Goal: Book appointment/travel/reservation

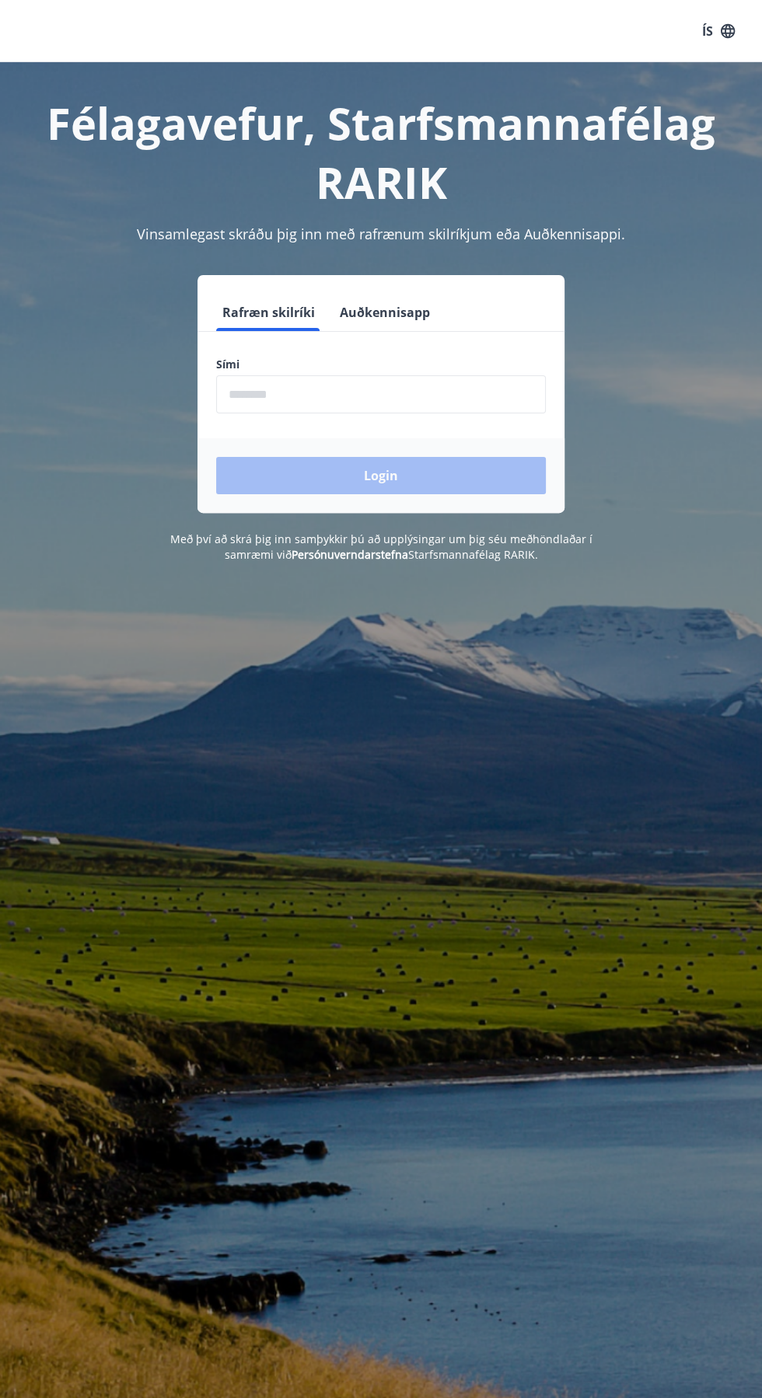
click at [396, 393] on input "phone" at bounding box center [381, 394] width 330 height 38
click at [403, 390] on input "phone" at bounding box center [381, 394] width 330 height 38
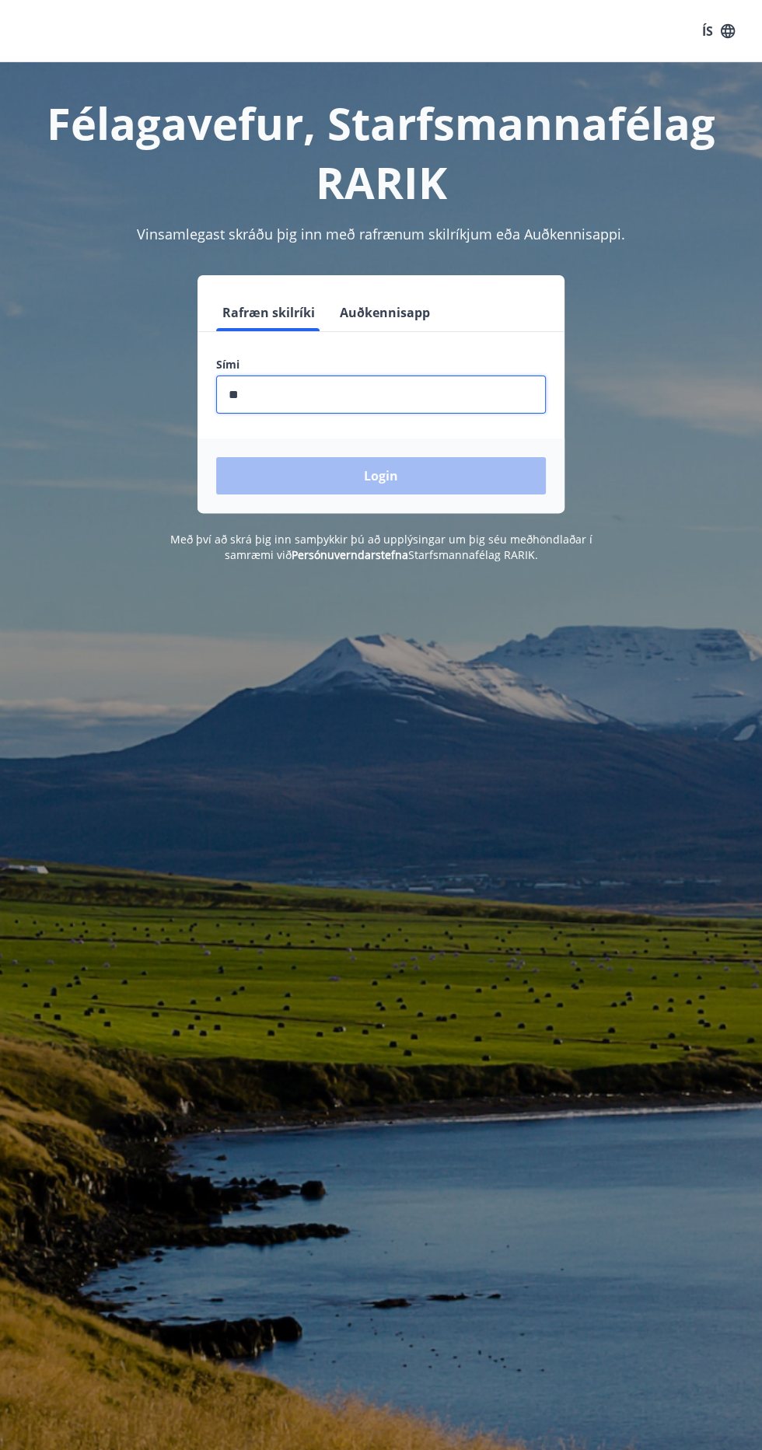
type input "********"
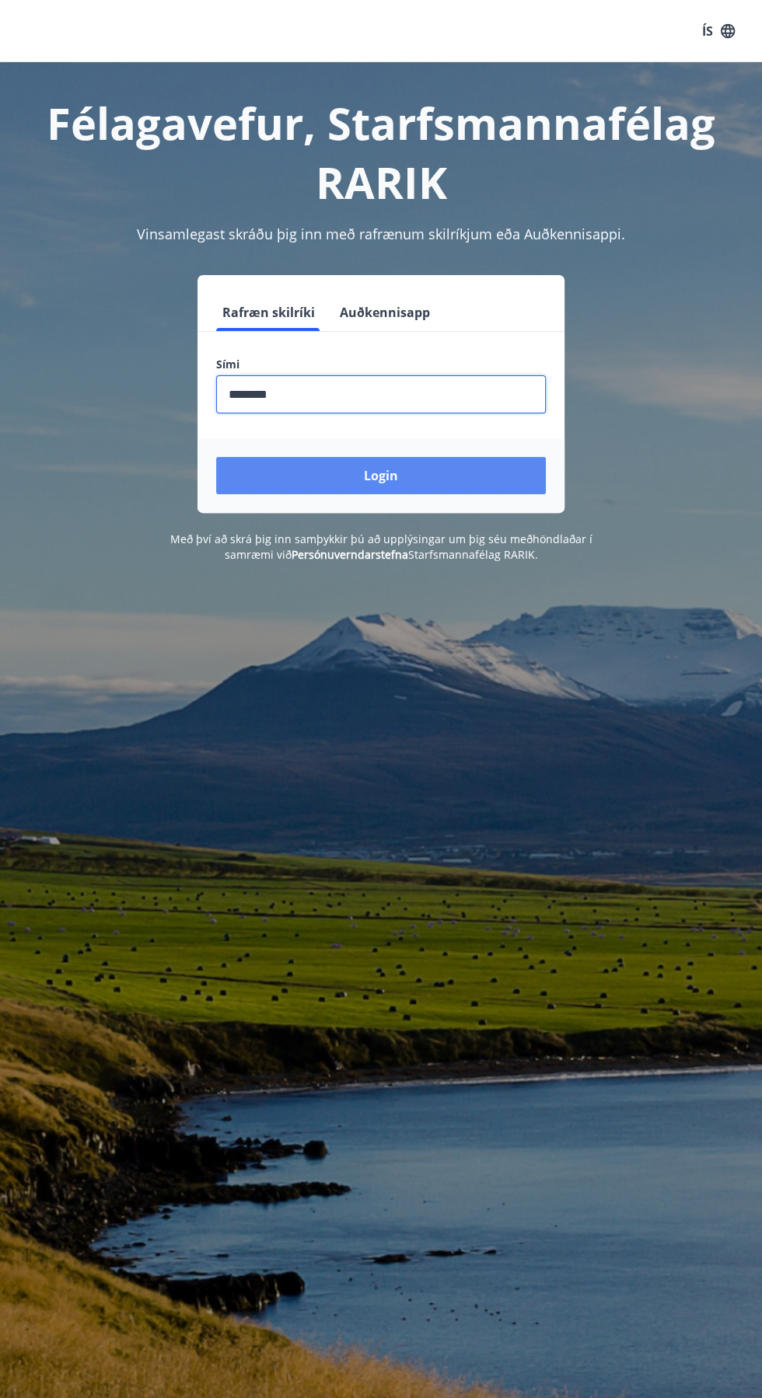
click at [463, 459] on button "Login" at bounding box center [381, 475] width 330 height 37
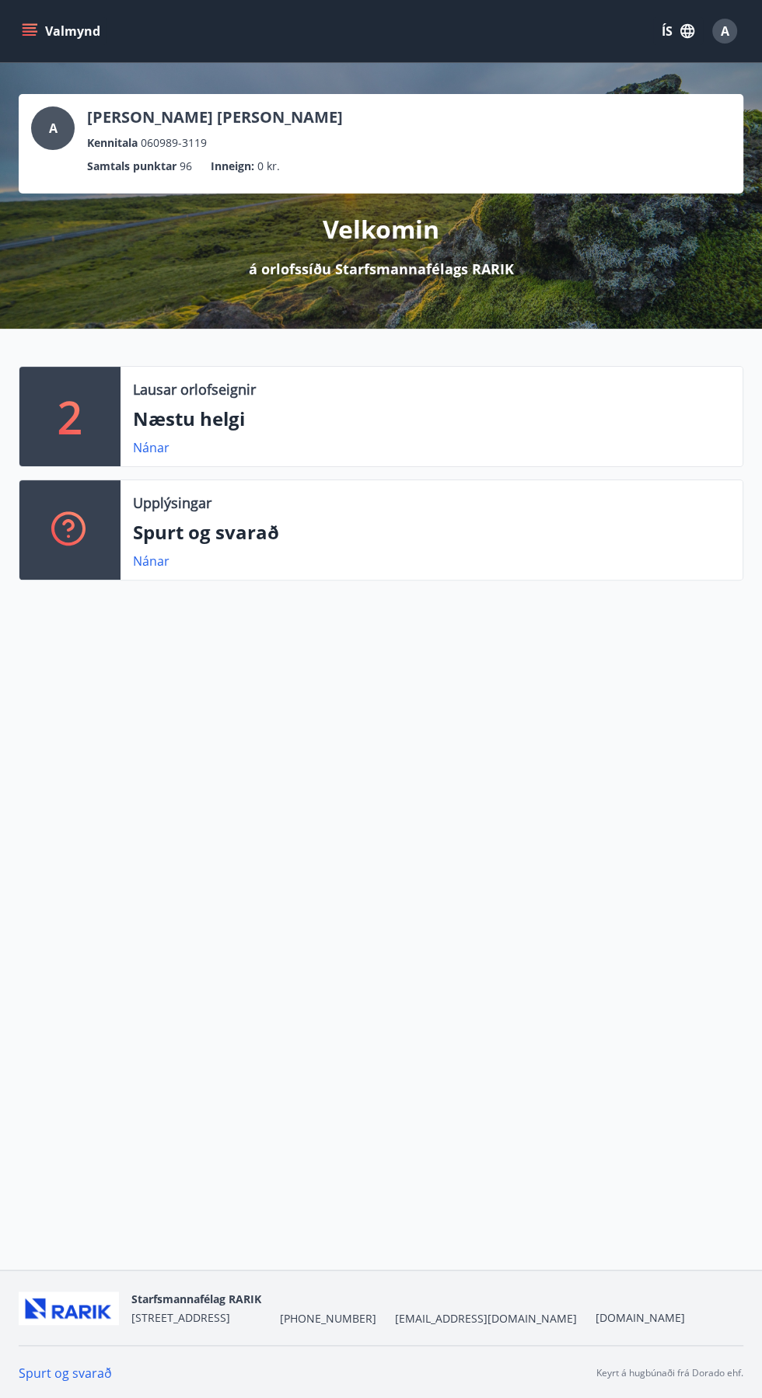
click at [33, 38] on icon "menu" at bounding box center [30, 31] width 16 height 16
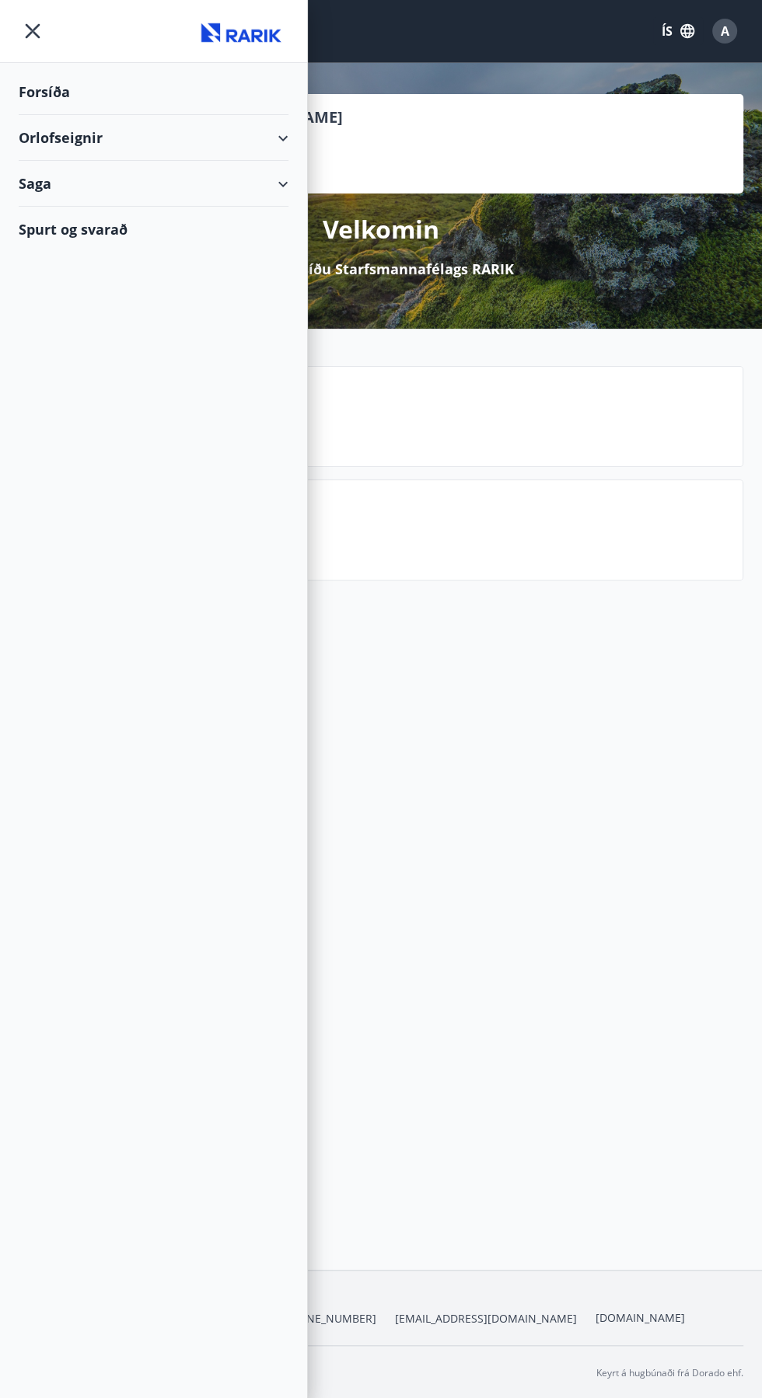
click at [257, 133] on div "Orlofseignir" at bounding box center [154, 138] width 270 height 46
click at [122, 206] on div "Bókunardagatal" at bounding box center [153, 210] width 245 height 33
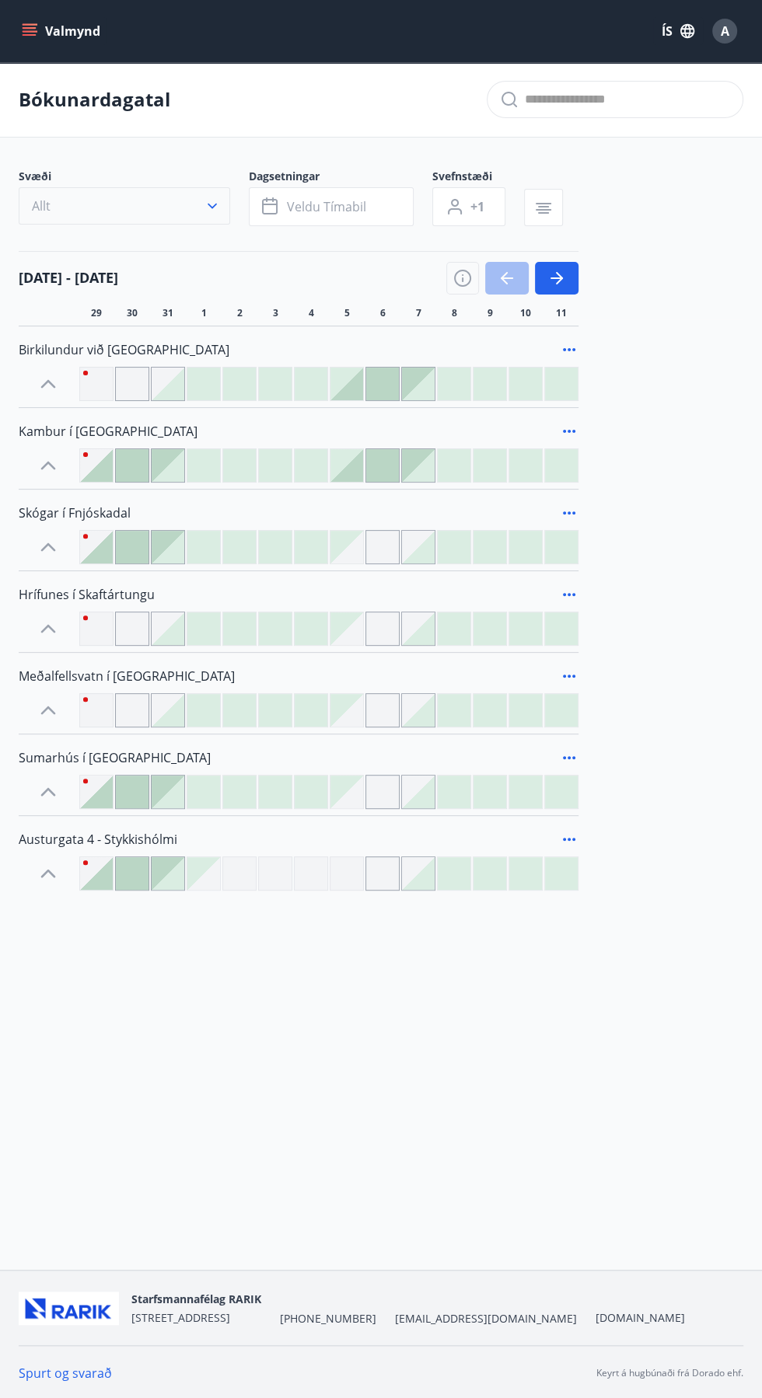
click at [191, 204] on button "Allt" at bounding box center [124, 205] width 211 height 37
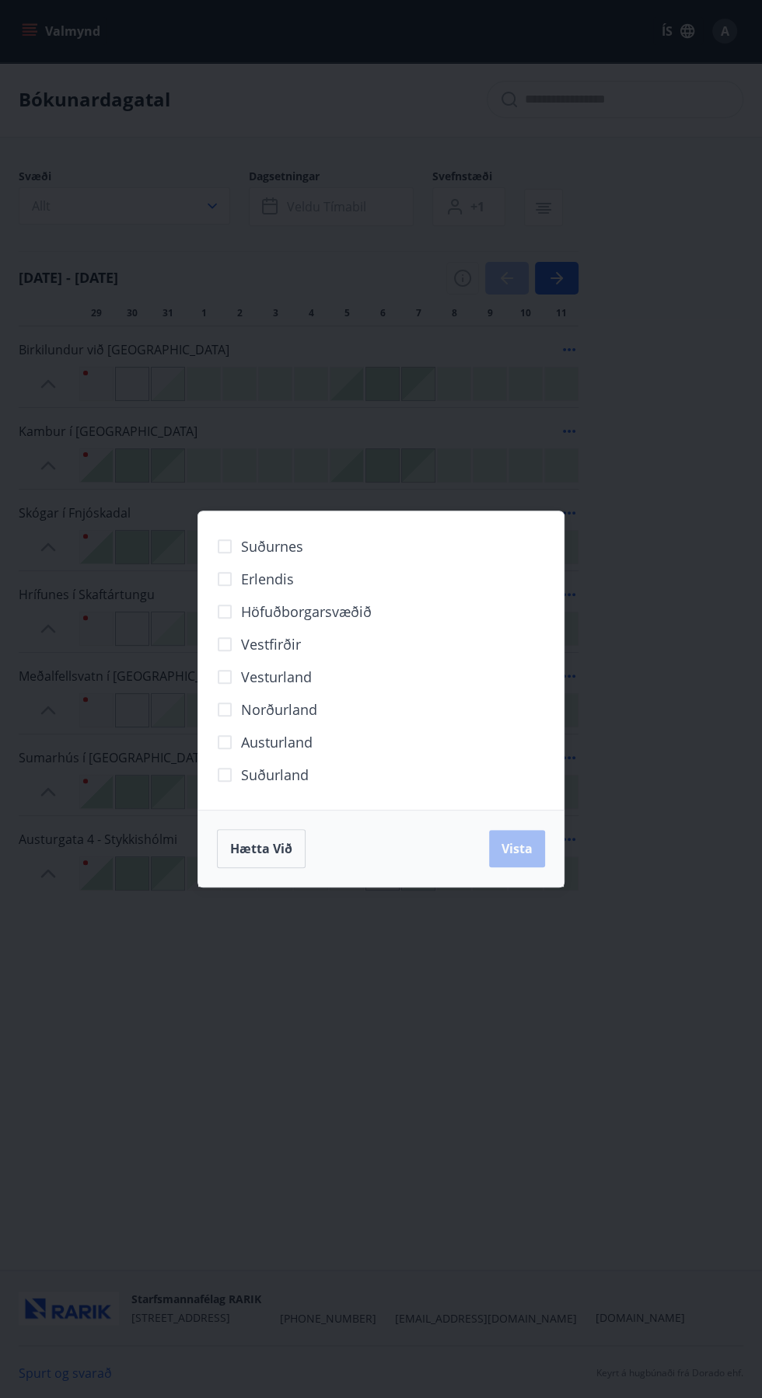
click at [288, 676] on span "Vesturland" at bounding box center [276, 677] width 71 height 20
click at [532, 839] on button "Vista" at bounding box center [517, 848] width 56 height 37
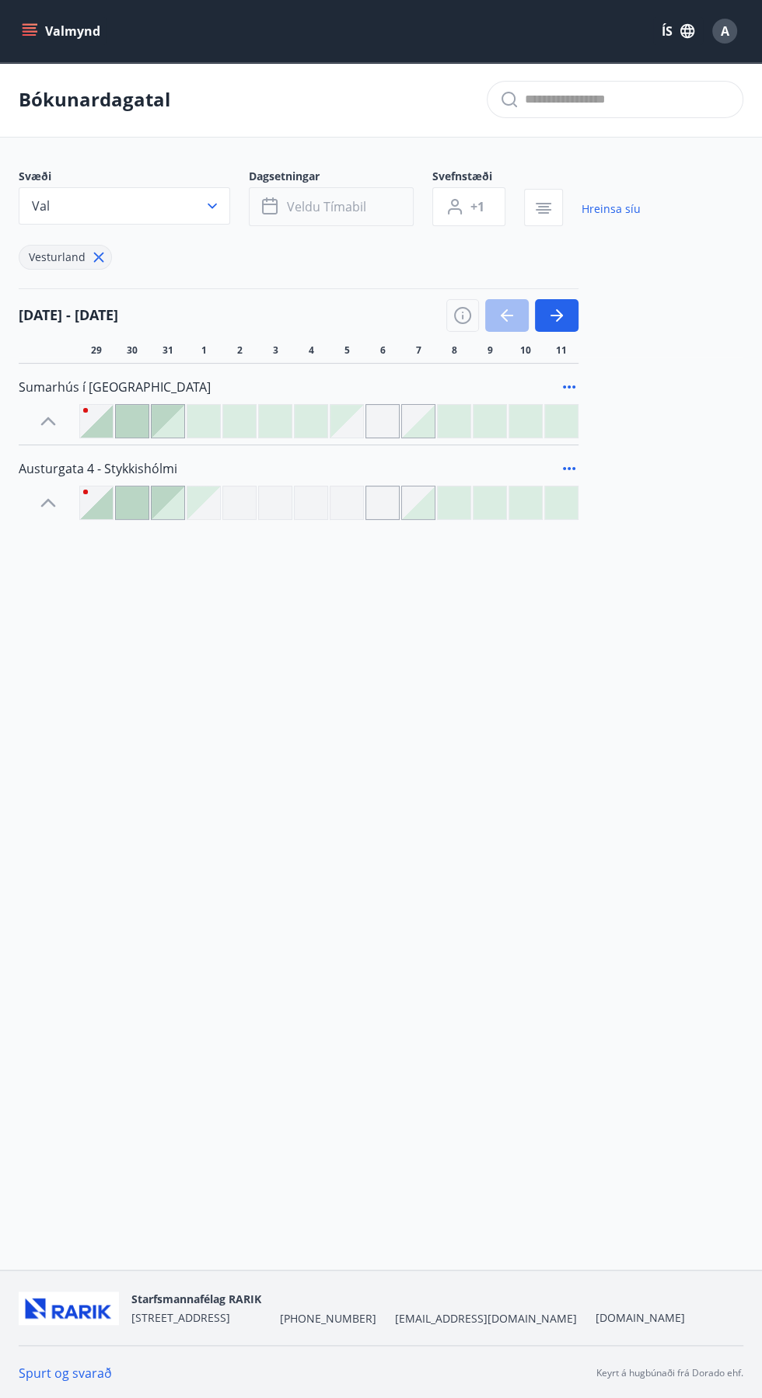
click at [363, 198] on span "Veldu tímabil" at bounding box center [326, 206] width 79 height 17
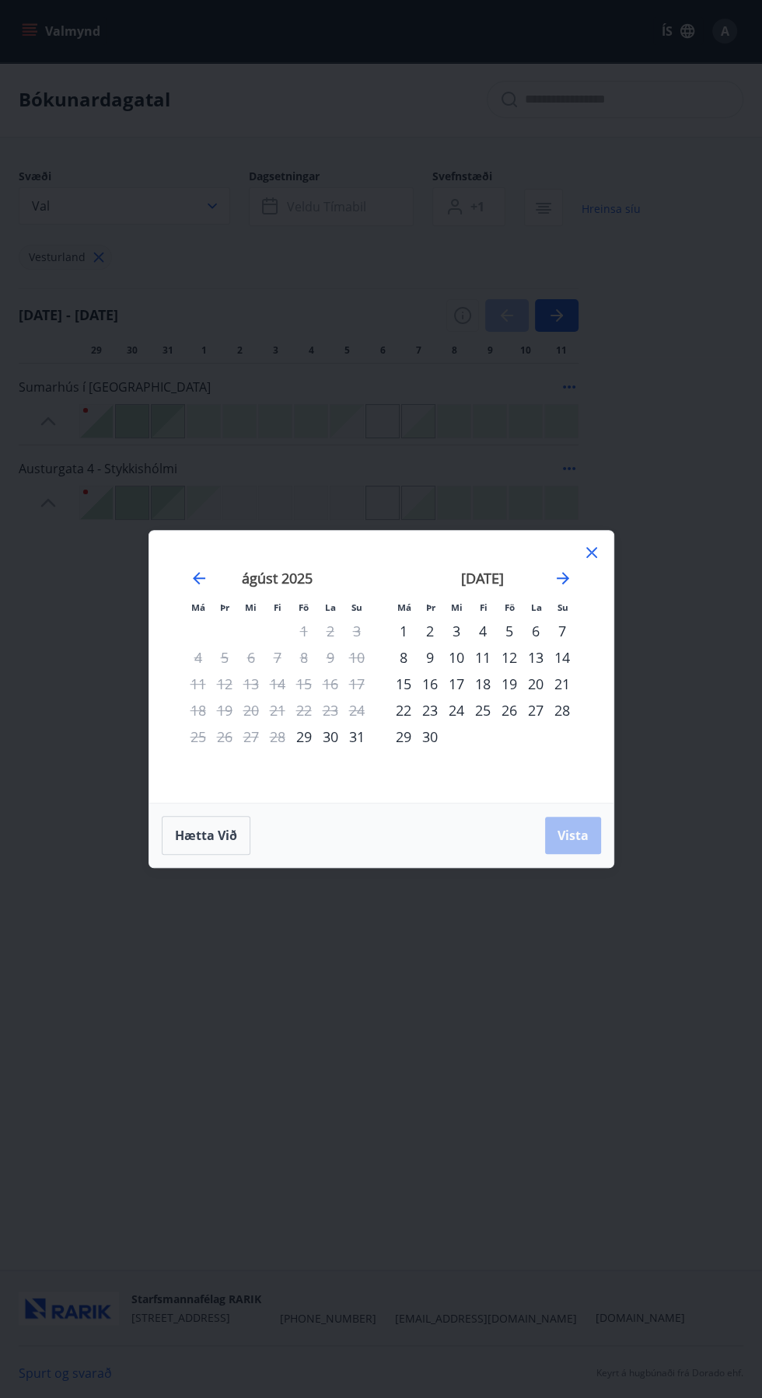
click at [403, 631] on div "1" at bounding box center [403, 631] width 26 height 26
click at [586, 832] on span "Vista" at bounding box center [572, 835] width 31 height 17
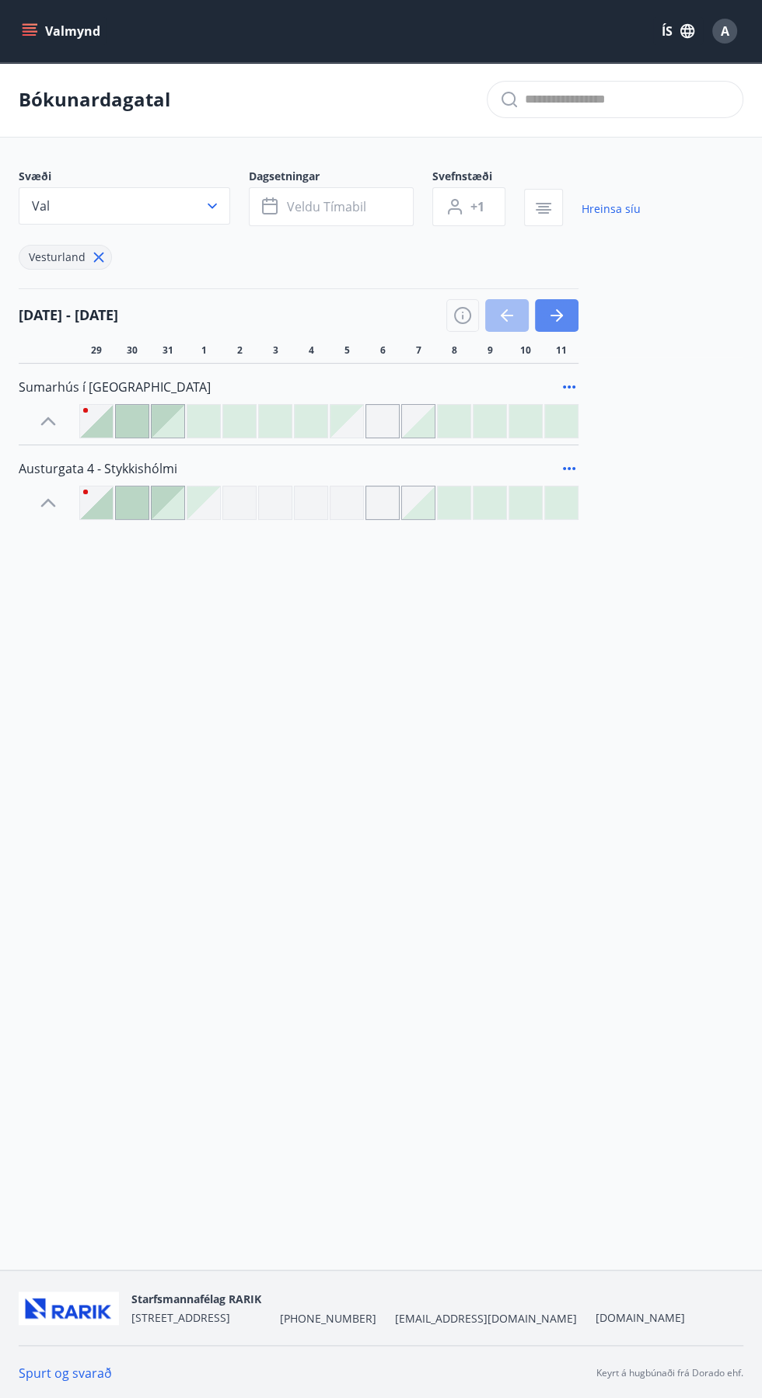
click at [559, 315] on icon "button" at bounding box center [556, 316] width 12 height 2
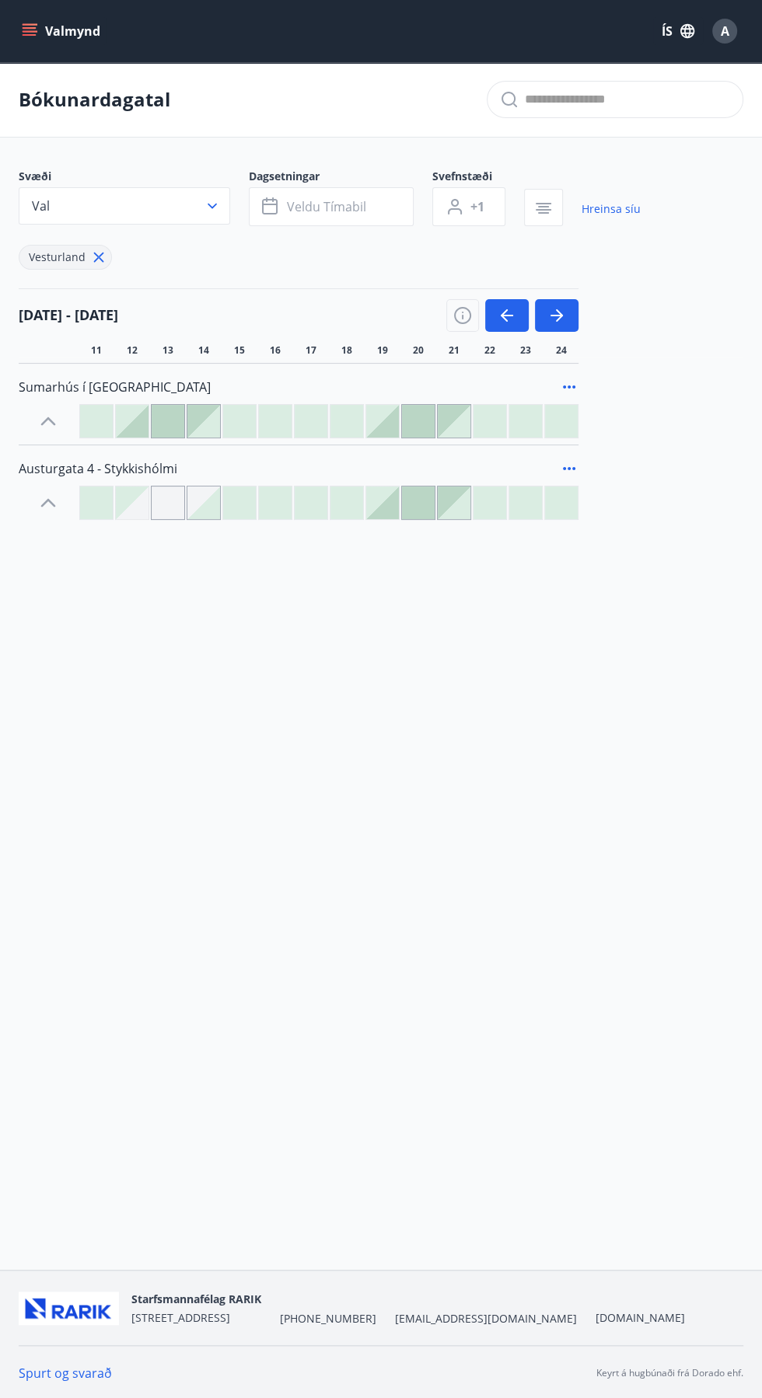
click at [232, 508] on div at bounding box center [239, 503] width 33 height 33
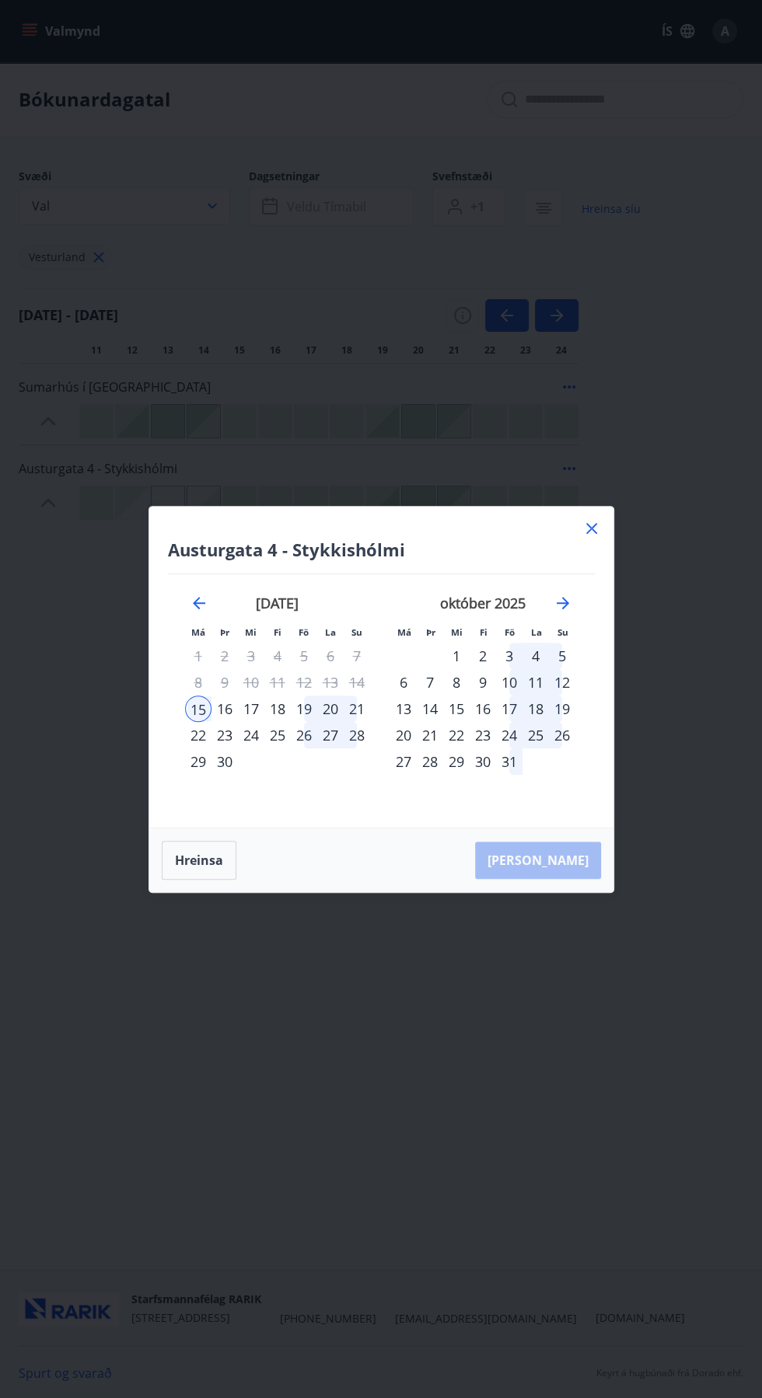
click at [306, 711] on div "19" at bounding box center [304, 709] width 26 height 26
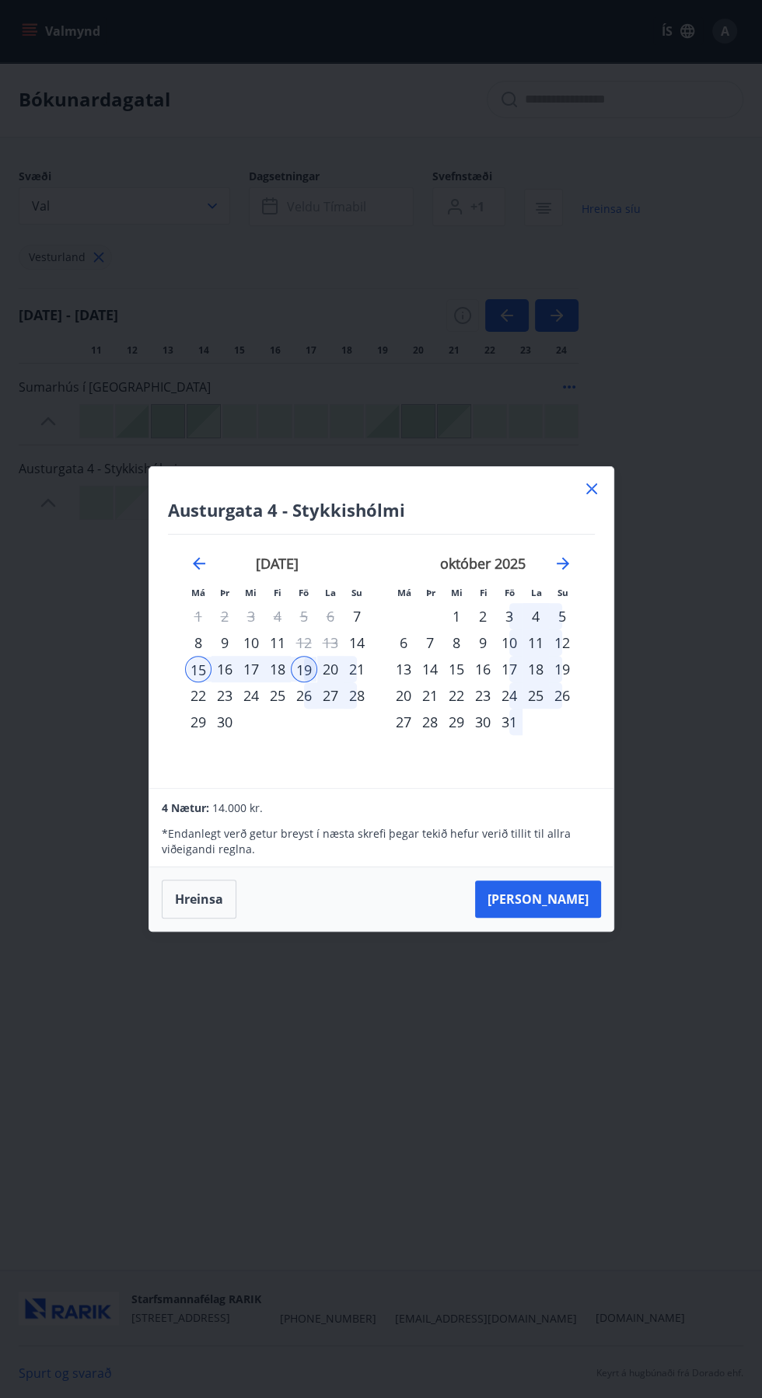
click at [197, 700] on div "22" at bounding box center [198, 696] width 26 height 26
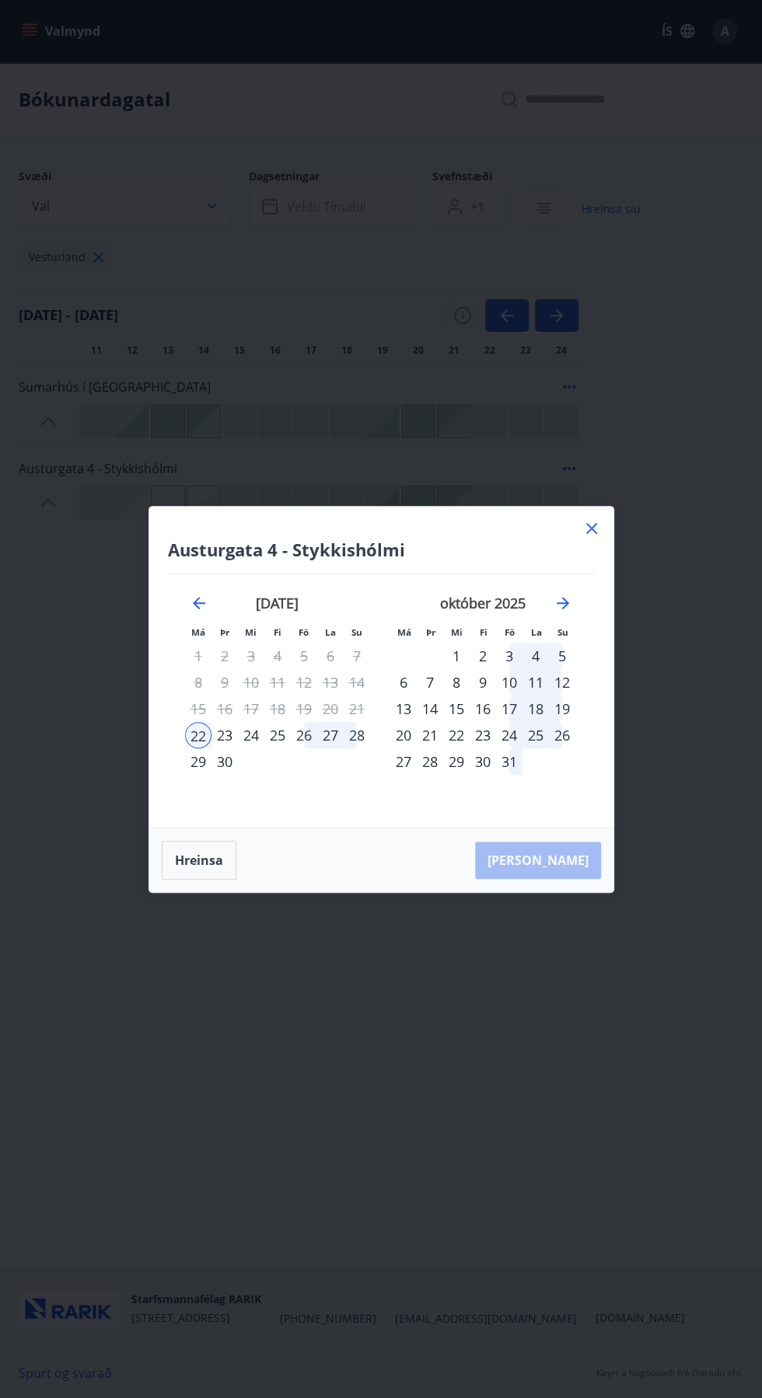
click at [597, 529] on icon at bounding box center [591, 528] width 19 height 19
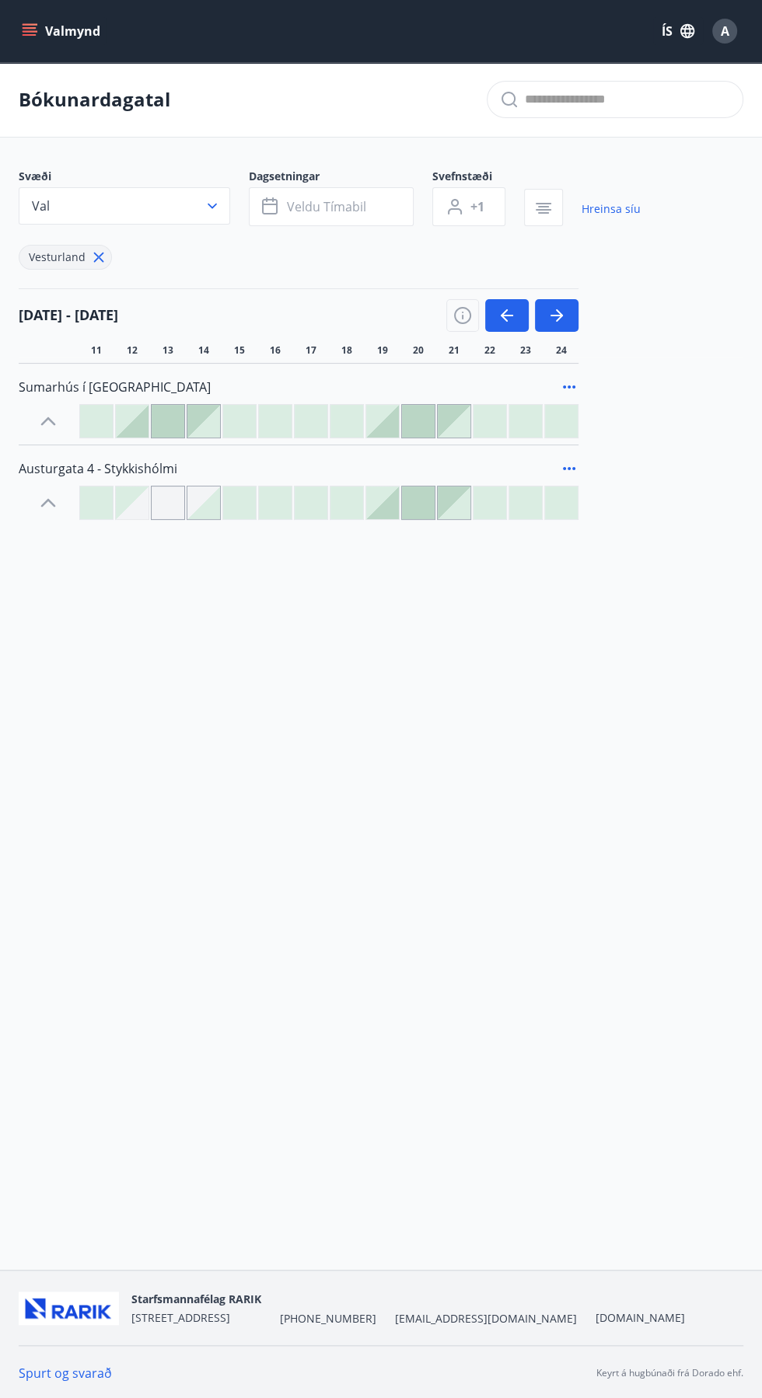
click at [201, 508] on div at bounding box center [203, 503] width 33 height 33
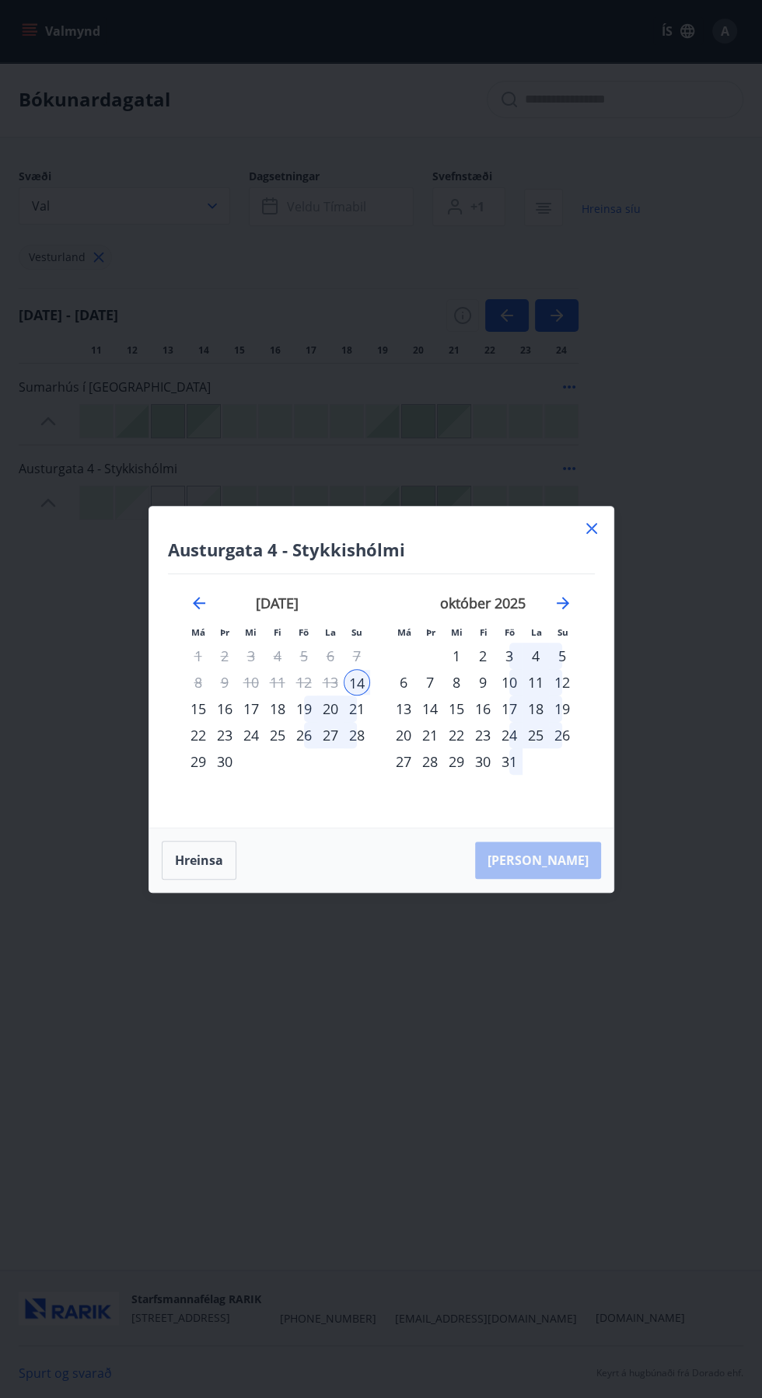
click at [597, 525] on icon at bounding box center [591, 528] width 19 height 19
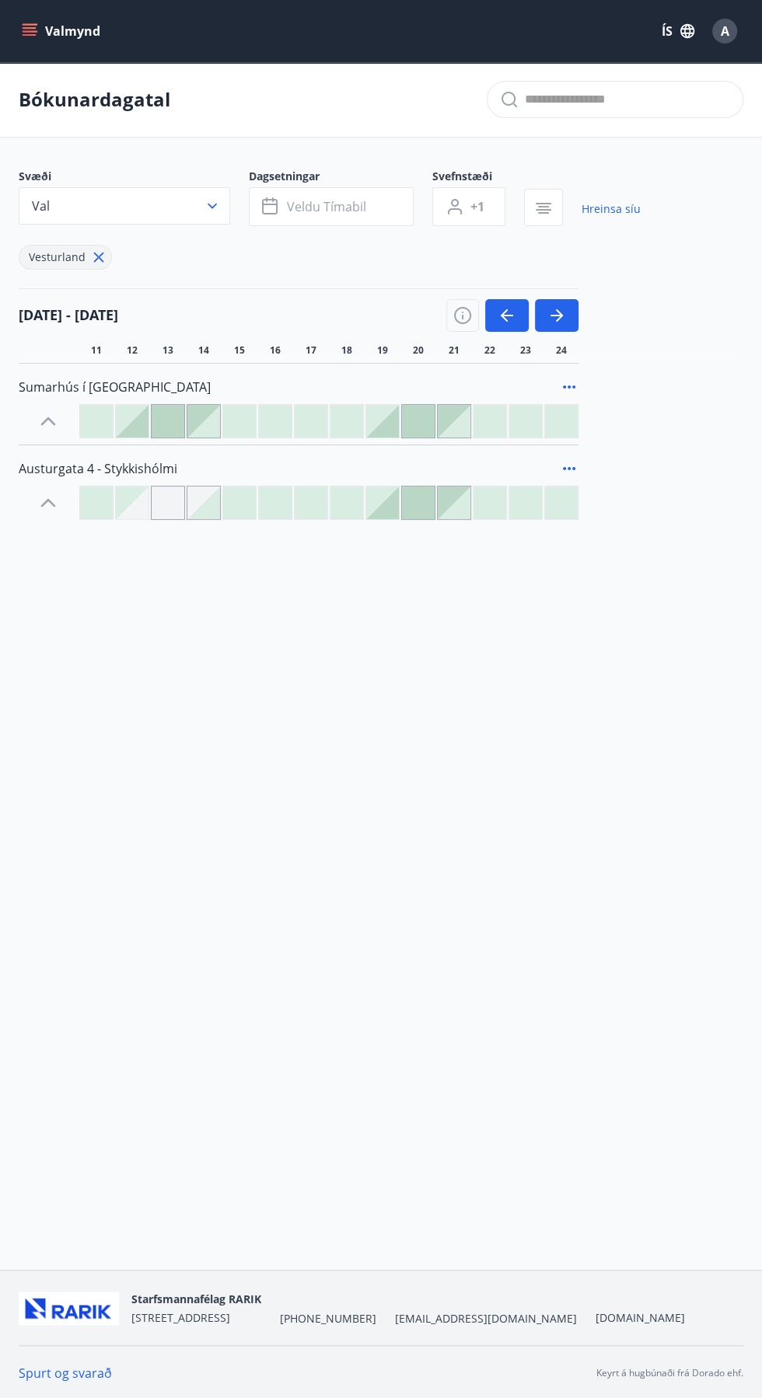
click at [217, 509] on div at bounding box center [203, 503] width 33 height 33
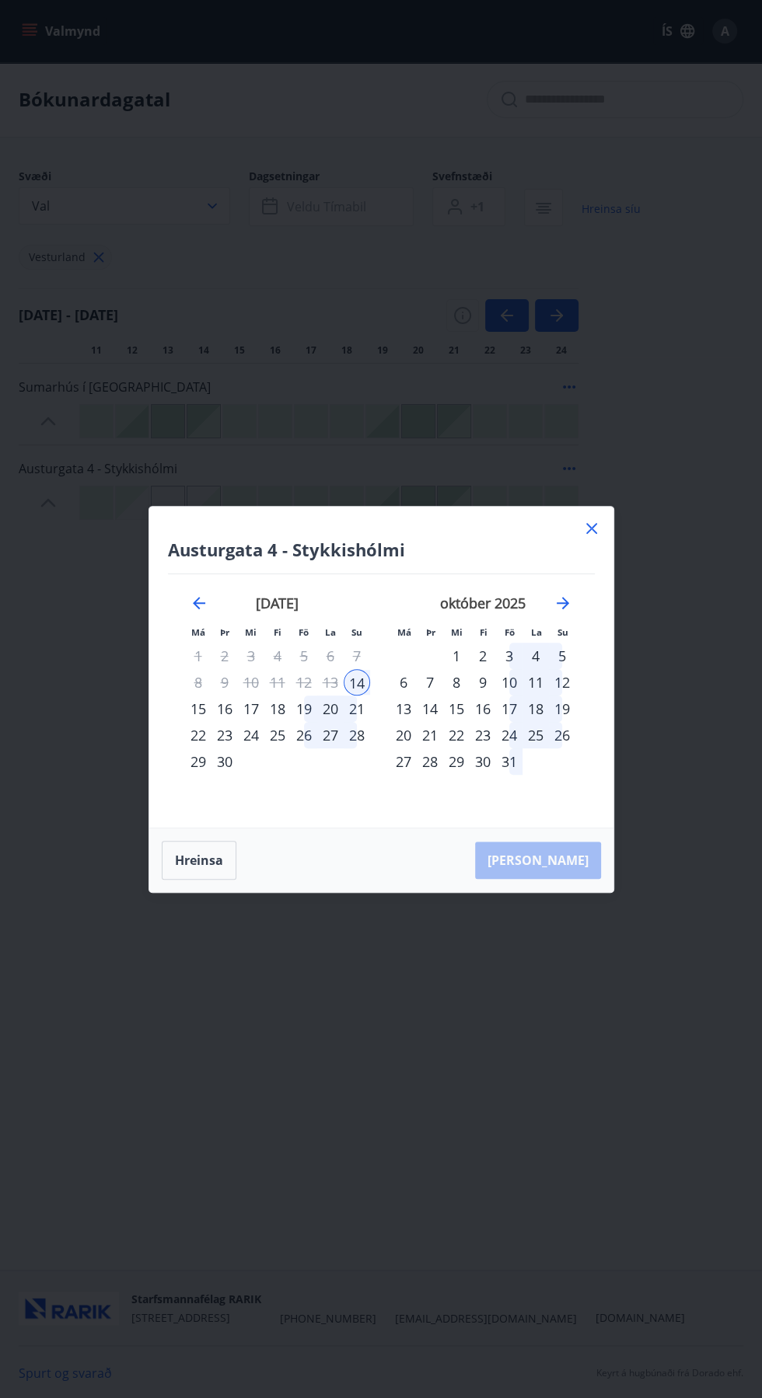
click at [591, 529] on icon at bounding box center [591, 528] width 2 height 2
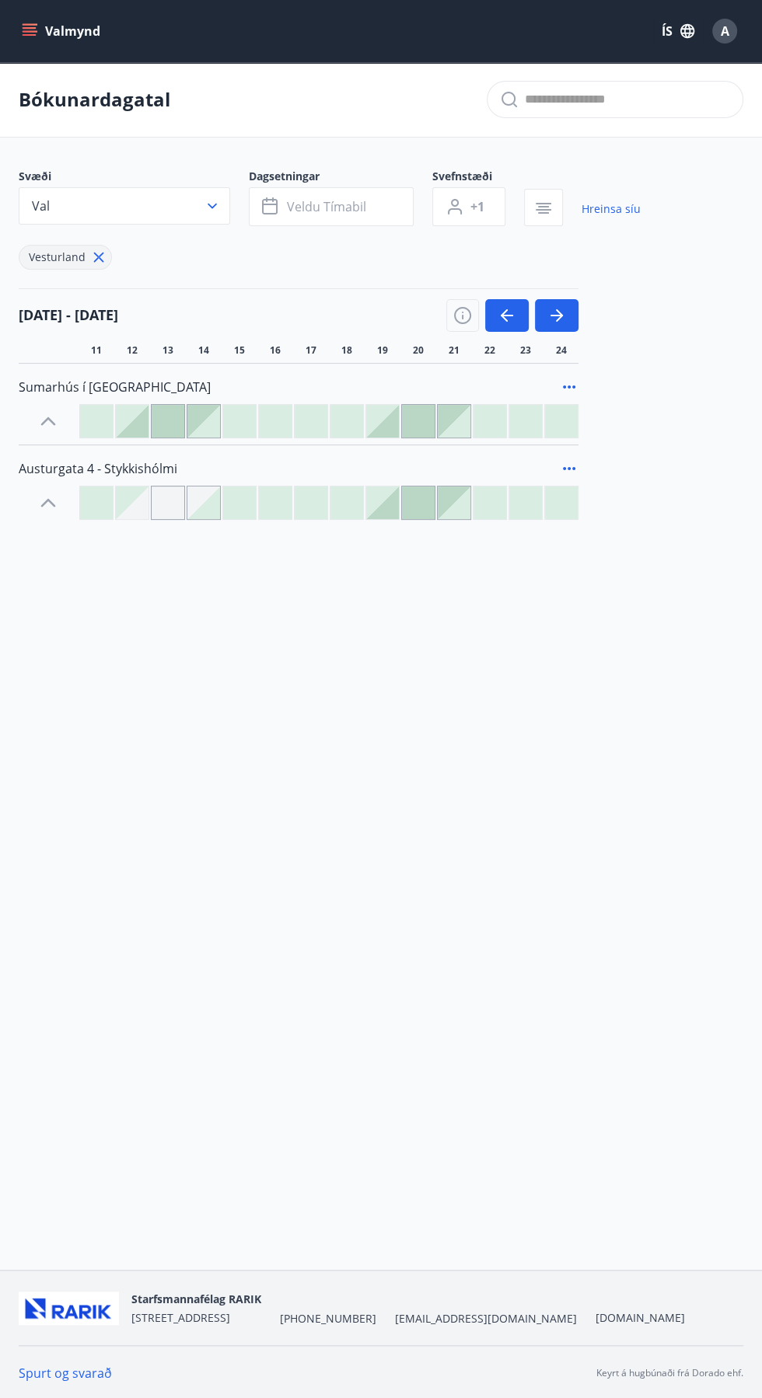
click at [235, 508] on div at bounding box center [239, 503] width 33 height 33
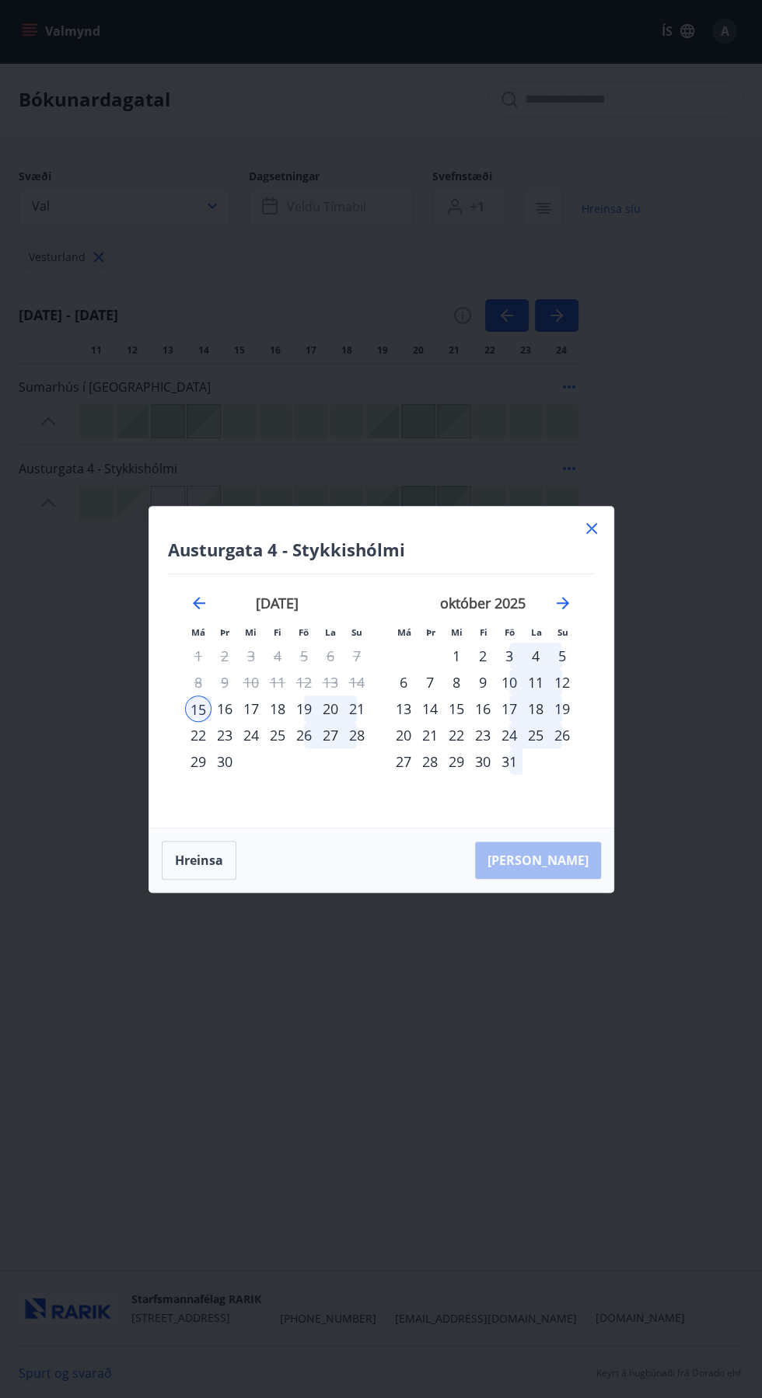
click at [585, 531] on icon at bounding box center [591, 528] width 19 height 19
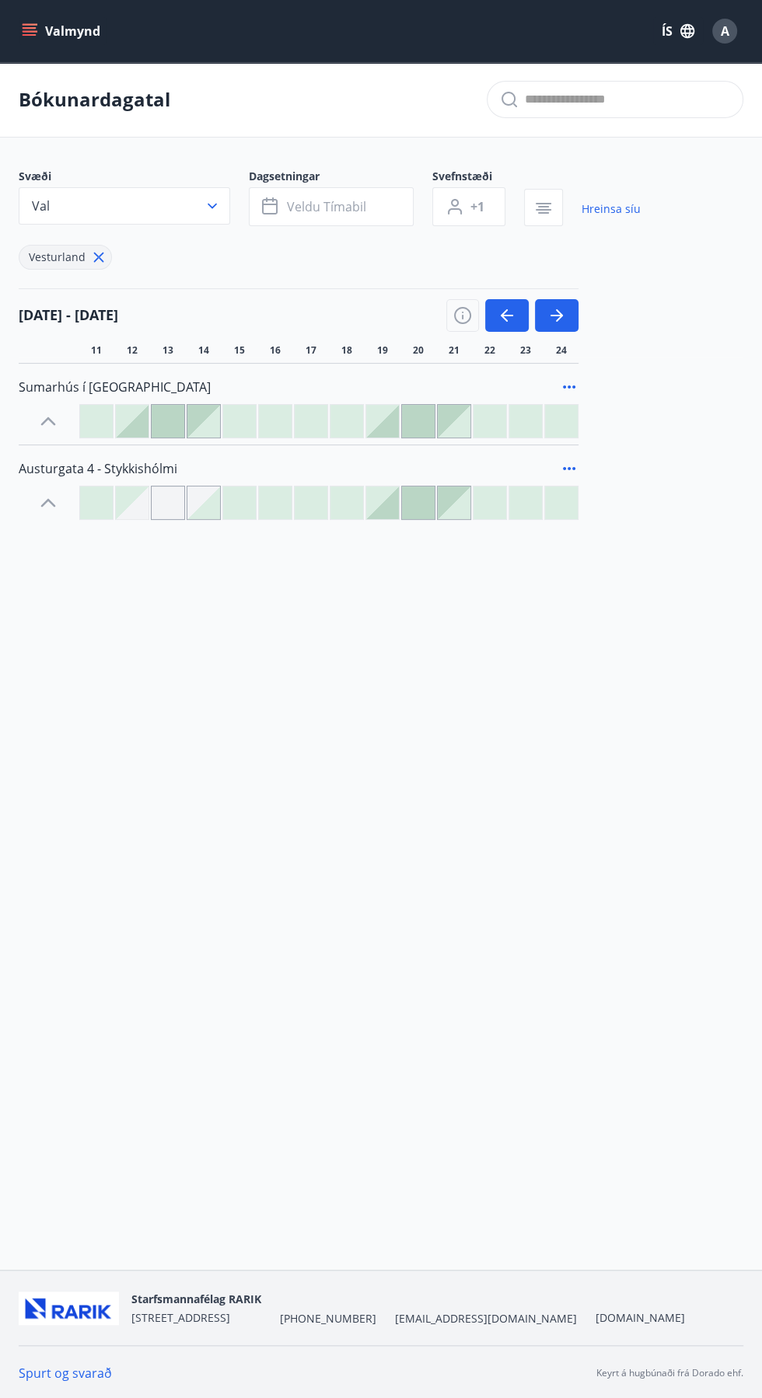
click at [246, 499] on div at bounding box center [239, 503] width 33 height 33
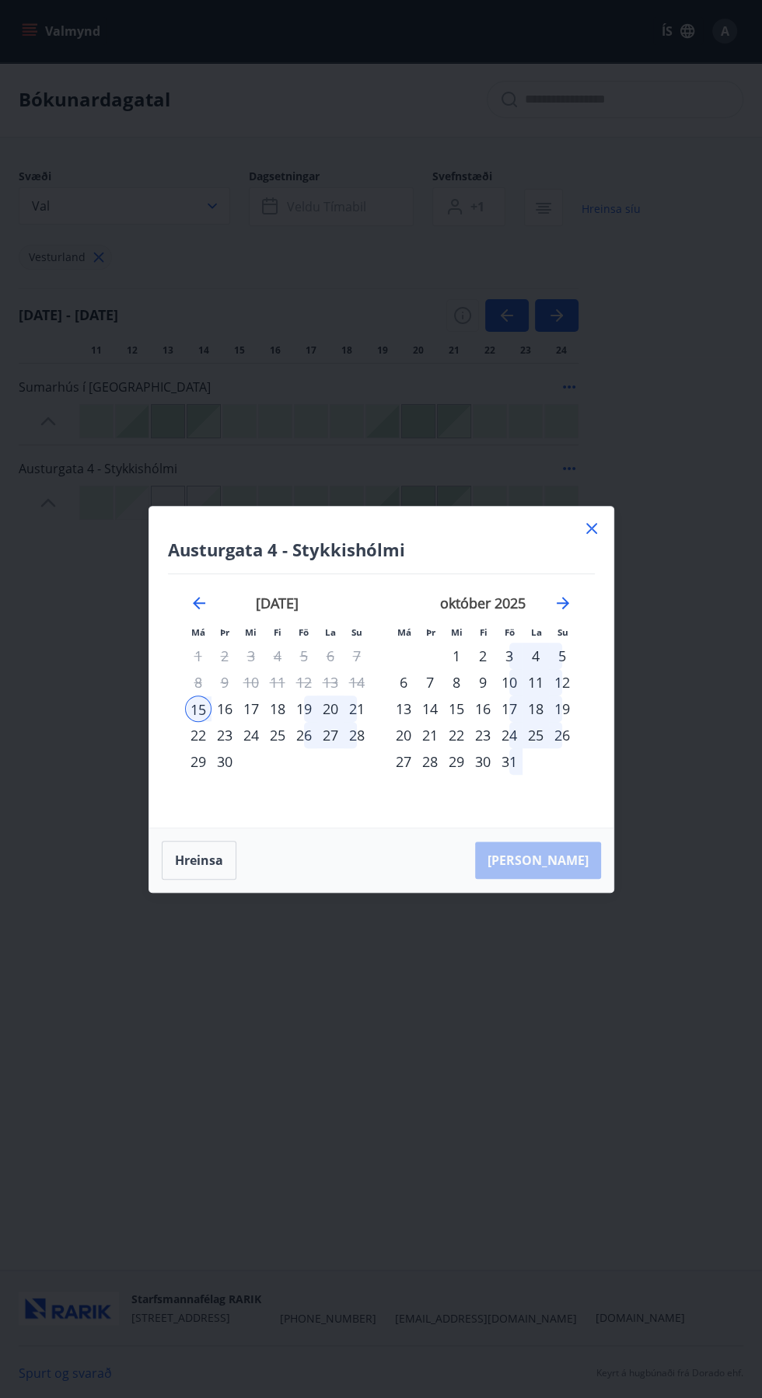
click at [353, 718] on div "21" at bounding box center [357, 709] width 26 height 26
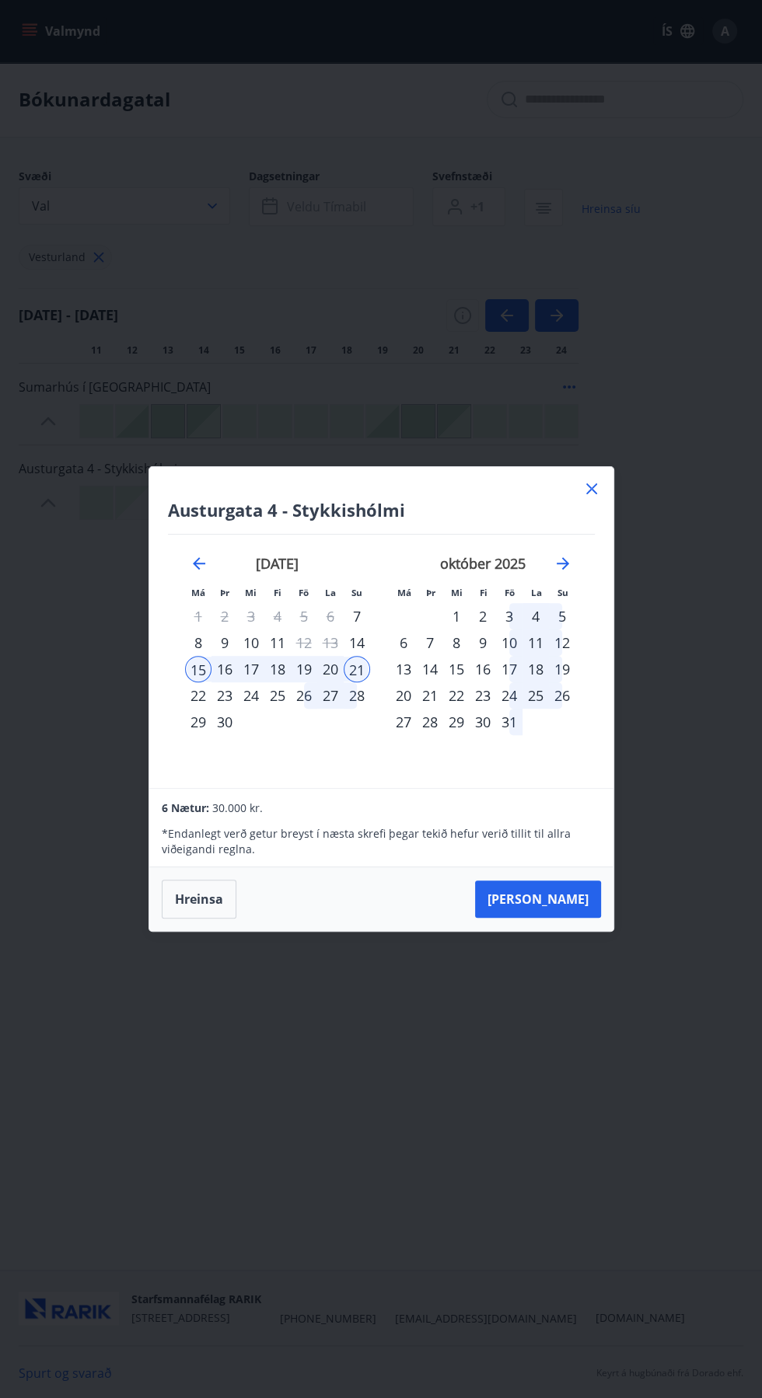
click at [570, 898] on button "[PERSON_NAME]" at bounding box center [538, 899] width 126 height 37
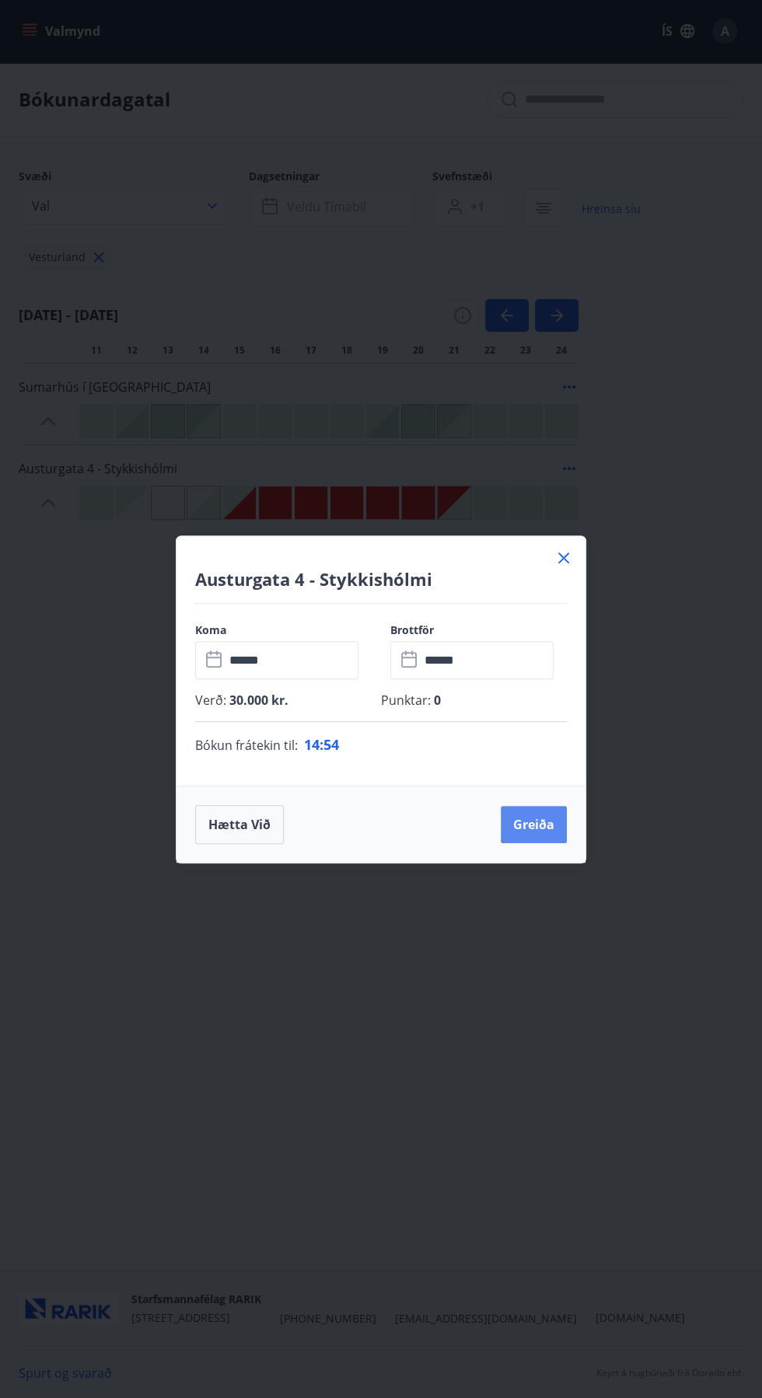
click at [541, 824] on button "Greiða" at bounding box center [534, 824] width 66 height 37
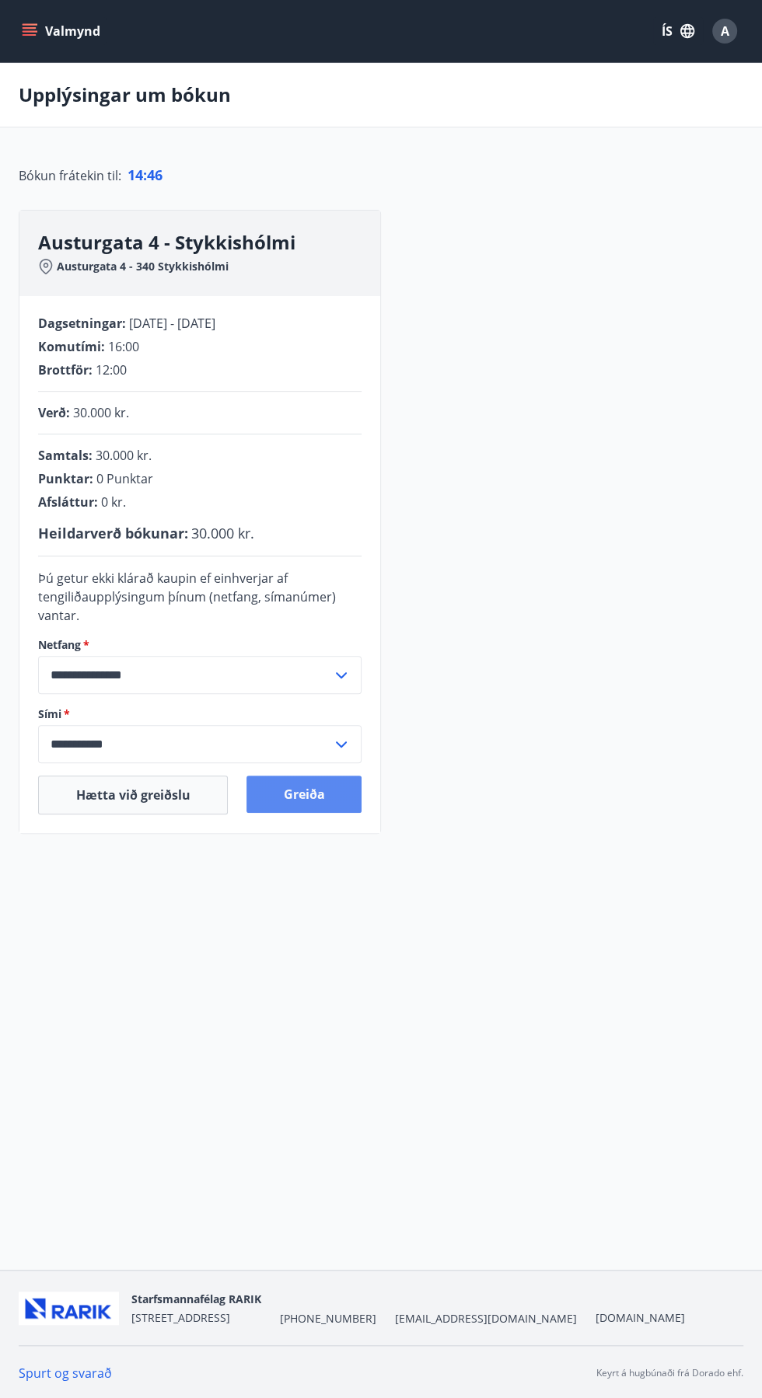
click at [320, 792] on button "Greiða" at bounding box center [303, 794] width 115 height 37
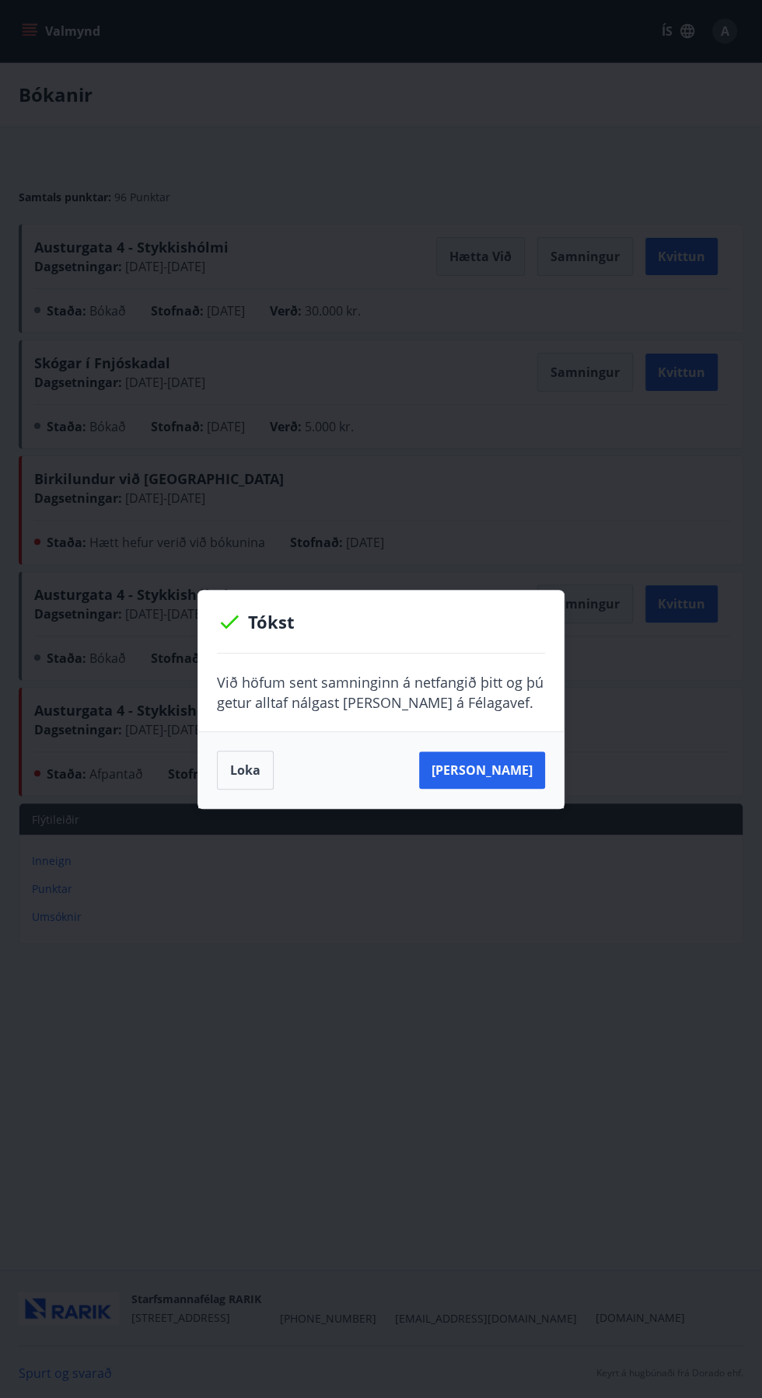
click at [246, 771] on button "Loka" at bounding box center [245, 770] width 57 height 39
